Goal: Book appointment/travel/reservation

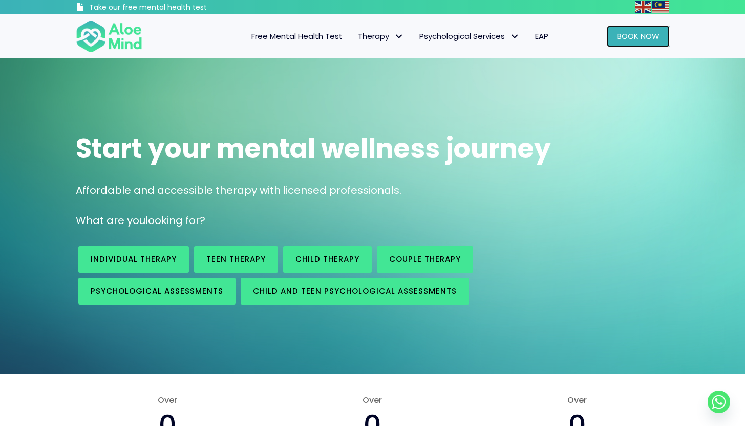
click at [636, 40] on span "Book Now" at bounding box center [638, 36] width 43 height 11
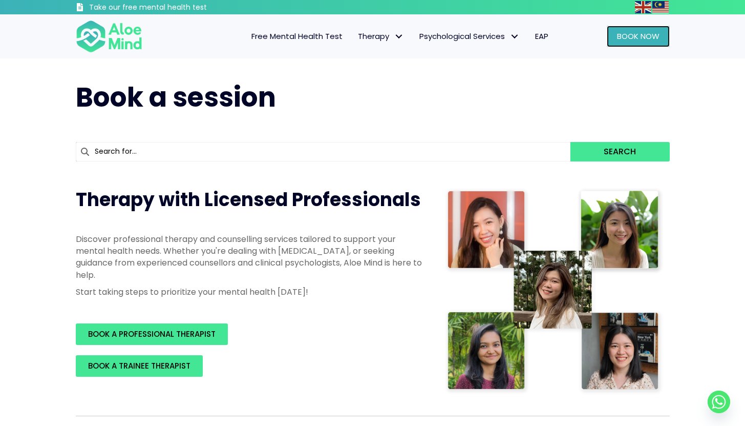
click at [617, 38] on span "Book Now" at bounding box center [638, 36] width 43 height 11
type input "yv"
type input "[PERSON_NAME]"
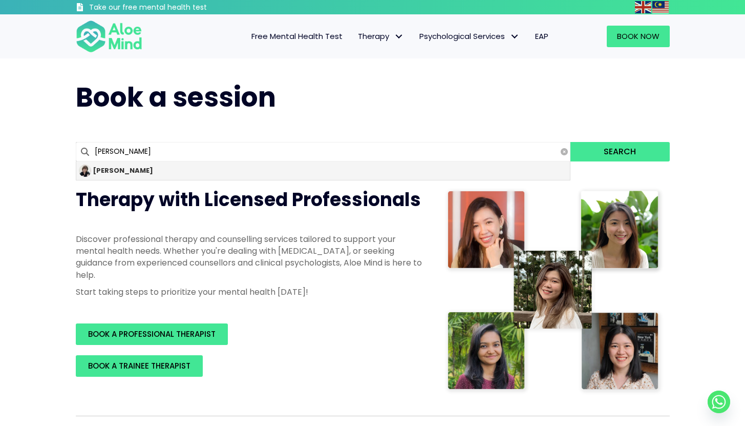
click at [161, 171] on div "[PERSON_NAME]" at bounding box center [323, 170] width 494 height 18
type input "[PERSON_NAME]"
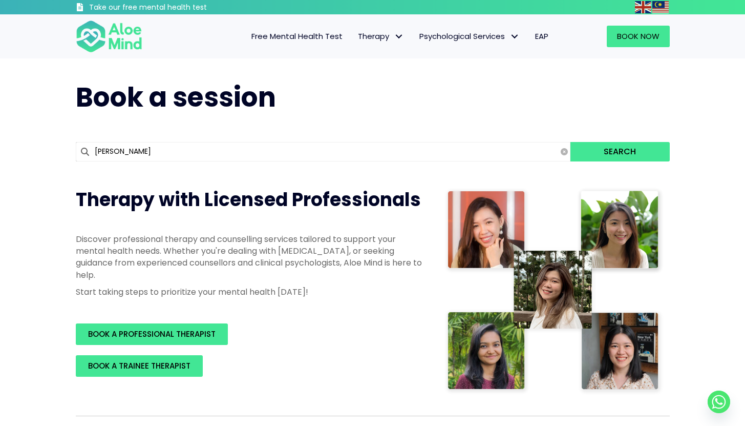
click at [190, 149] on input "[PERSON_NAME]" at bounding box center [323, 151] width 495 height 19
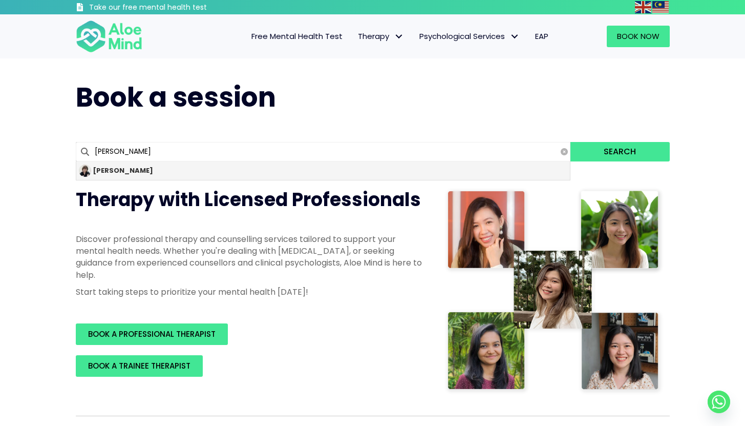
drag, startPoint x: 158, startPoint y: 166, endPoint x: 143, endPoint y: 167, distance: 14.4
click at [143, 167] on div "[PERSON_NAME]" at bounding box center [323, 170] width 494 height 18
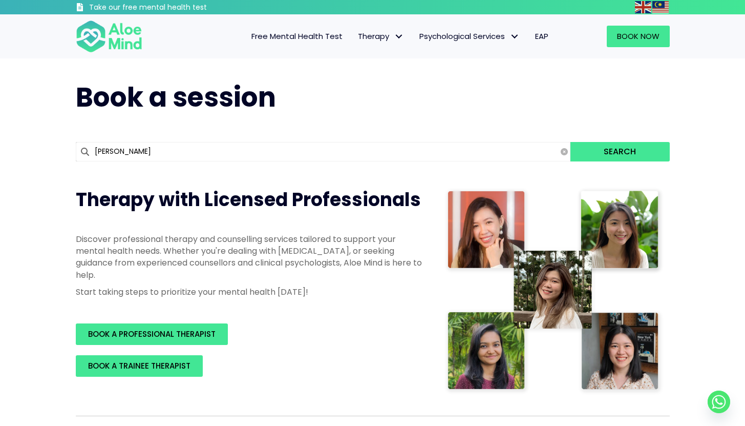
click at [222, 154] on input "[PERSON_NAME]" at bounding box center [323, 151] width 495 height 19
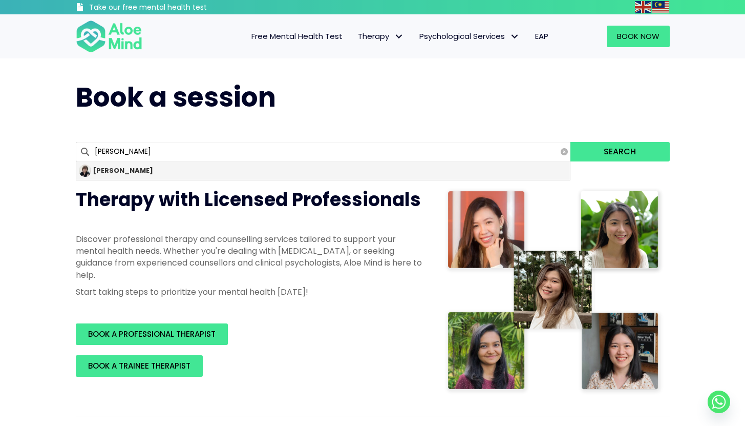
click at [125, 170] on div "[PERSON_NAME]" at bounding box center [323, 170] width 494 height 18
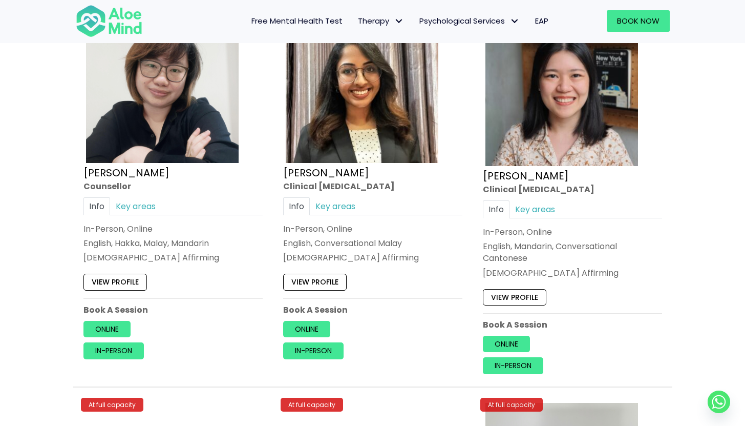
scroll to position [3228, 0]
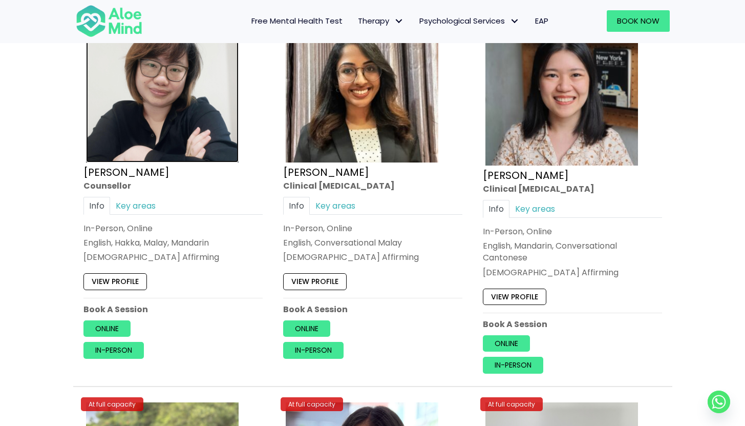
click at [172, 133] on img at bounding box center [162, 86] width 153 height 153
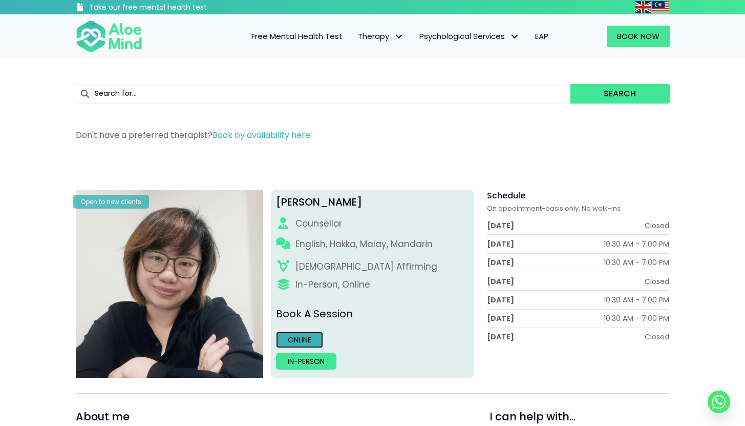
click at [294, 336] on link "Online" at bounding box center [299, 339] width 47 height 16
